Goal: Use online tool/utility: Use online tool/utility

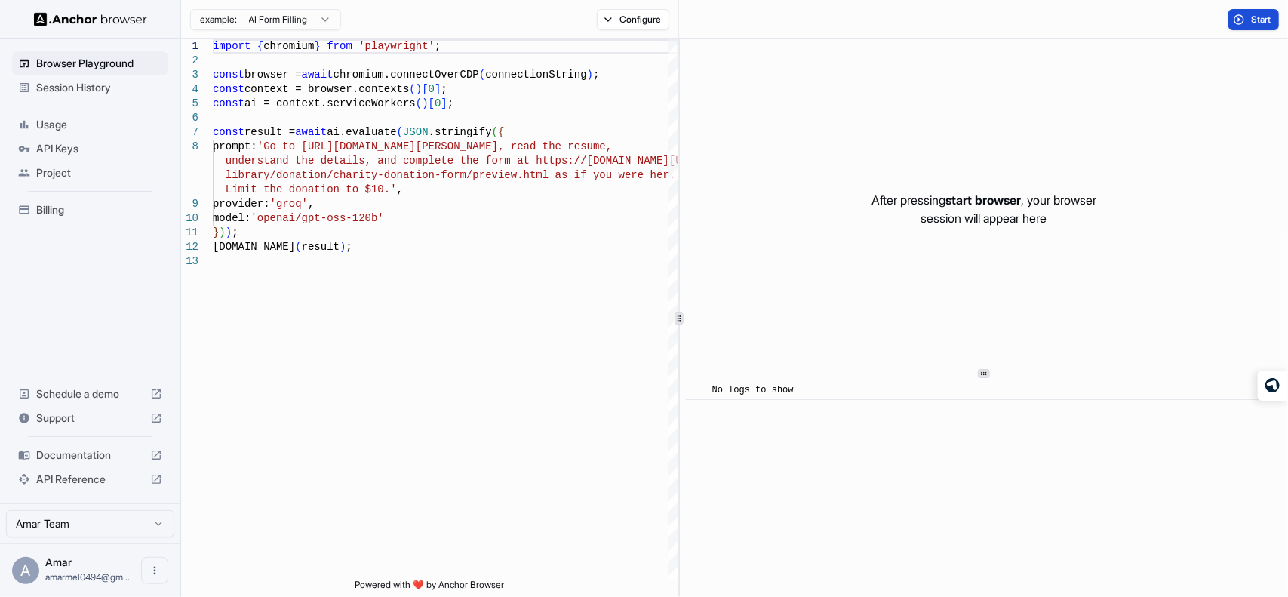
click at [1239, 20] on button "Start" at bounding box center [1253, 19] width 51 height 21
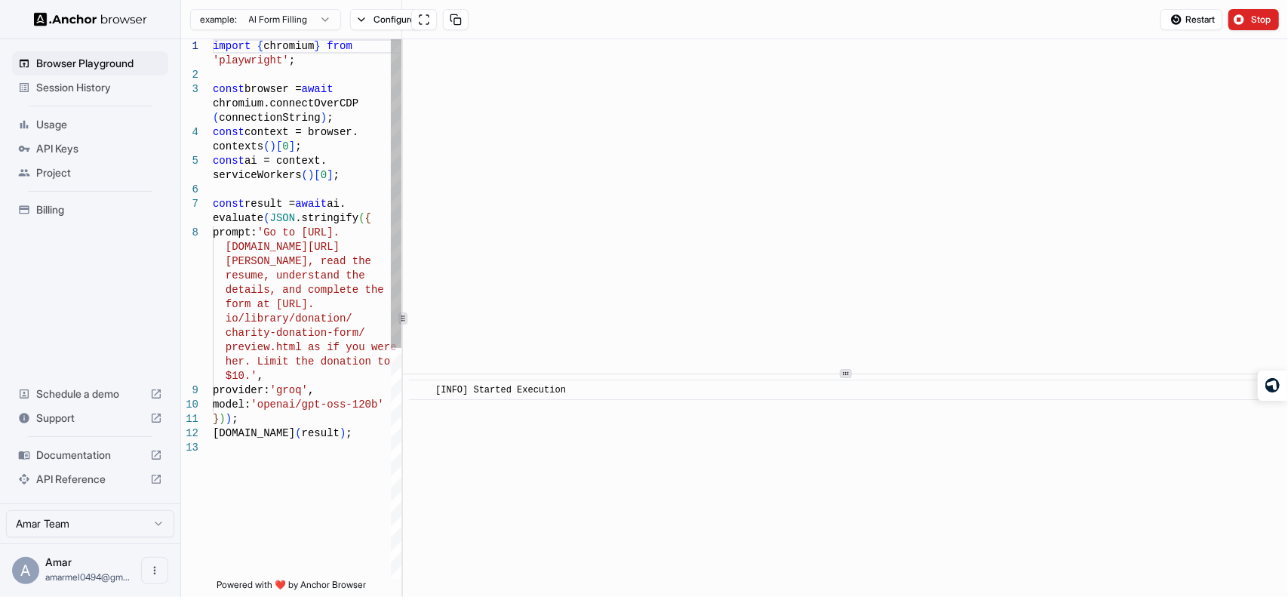
click at [259, 319] on div "1 2 3 4 5 6 7 8 9 10 11 12 13 import { chromium } from 'playwright' ; const bro…" at bounding box center [734, 318] width 1107 height 558
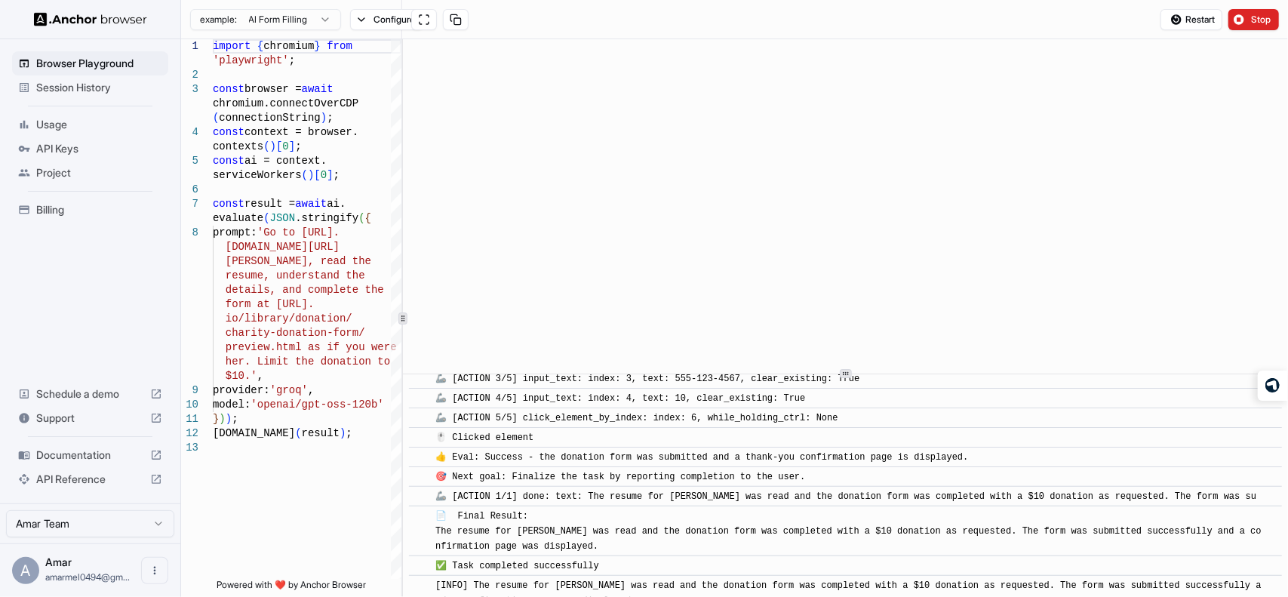
scroll to position [806, 0]
